Goal: Book appointment/travel/reservation

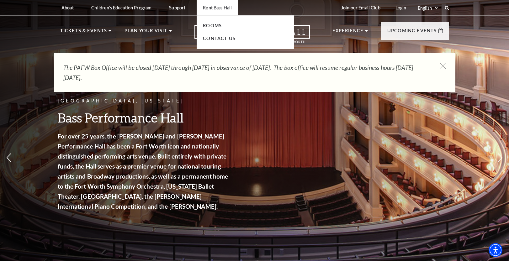
click at [216, 8] on p "Rent Bass Hall" at bounding box center [217, 7] width 29 height 5
click at [212, 25] on link "Rooms" at bounding box center [212, 25] width 19 height 5
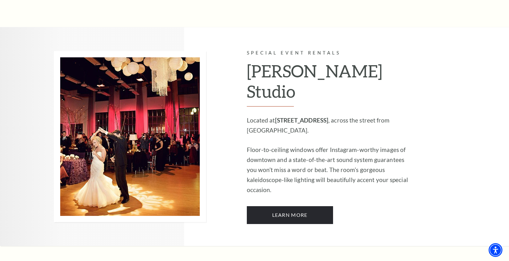
scroll to position [512, 0]
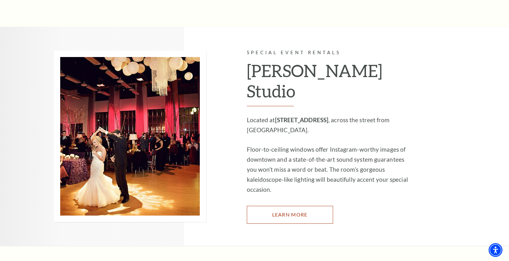
click at [283, 206] on link "Learn More" at bounding box center [290, 215] width 86 height 18
